Goal: Use online tool/utility: Utilize a website feature to perform a specific function

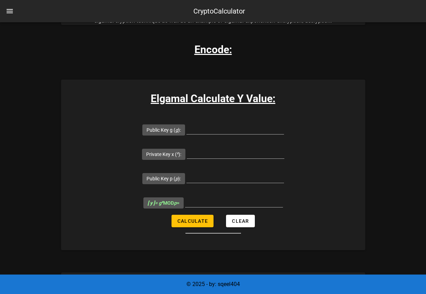
scroll to position [99, 0]
click at [217, 128] on input "Public Key g ( g ):" at bounding box center [236, 128] width 98 height 11
type input "10"
click at [227, 147] on input "Private Key x ( x ):" at bounding box center [236, 152] width 98 height 11
type input "5"
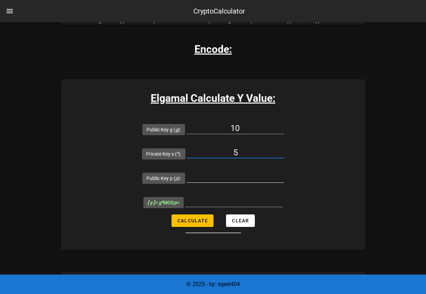
click at [219, 179] on input "Public Key p ( p ):" at bounding box center [236, 176] width 98 height 11
type input "51"
click at [289, 199] on form "Public Key g ( g ): 10 Private Key x ( x ): 5 Public Key p ( p ): 51 [ y ] = g …" at bounding box center [213, 175] width 304 height 116
click at [182, 223] on button "Calculate" at bounding box center [193, 220] width 42 height 13
click at [202, 220] on span "Calculate" at bounding box center [192, 221] width 31 height 6
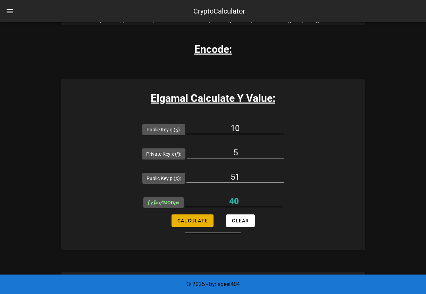
type input "40"
